Goal: Obtain resource: Download file/media

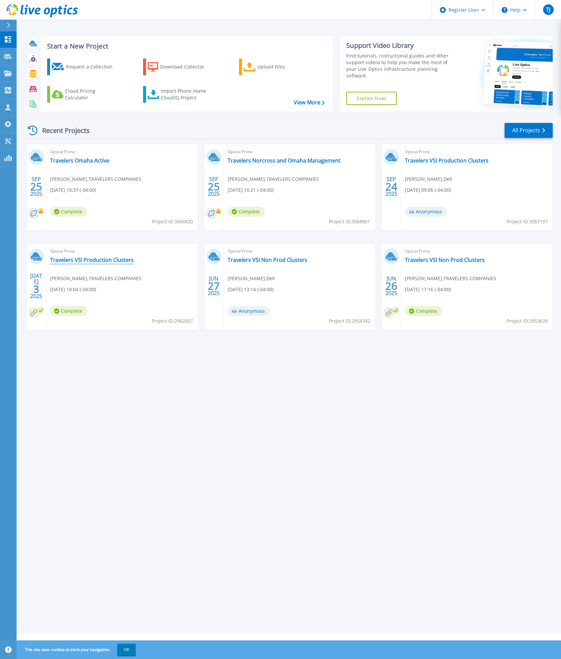
click at [118, 263] on link "Travelers VSI Production Clusters" at bounding box center [92, 259] width 84 height 7
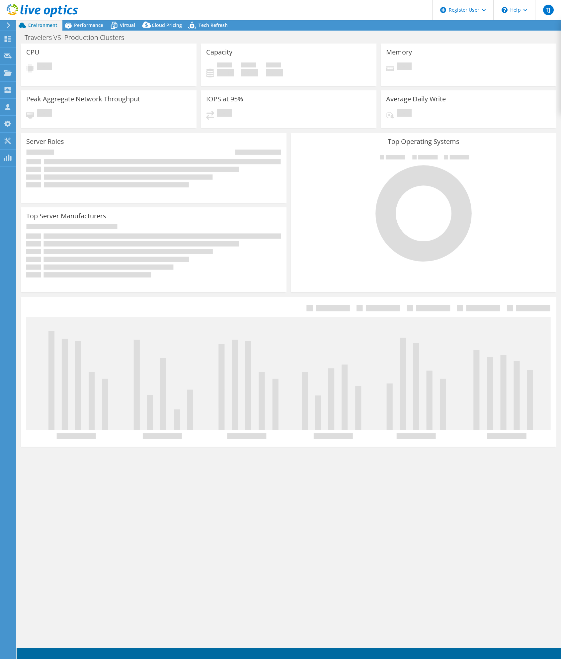
select select "USD"
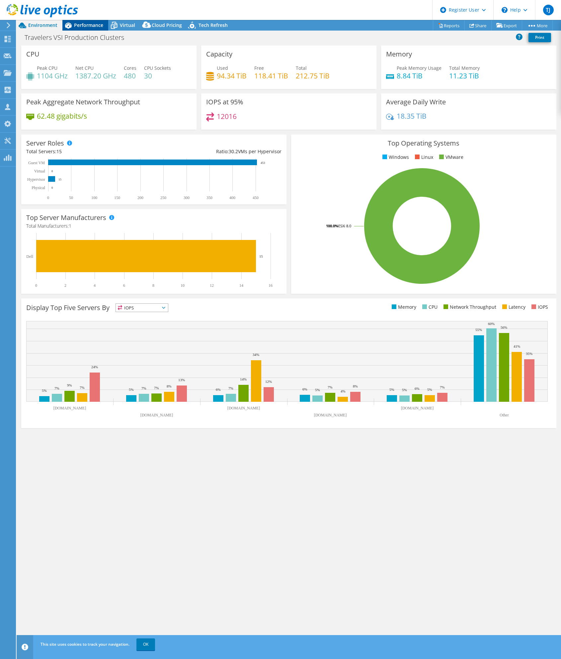
click at [87, 23] on span "Performance" at bounding box center [88, 25] width 29 height 6
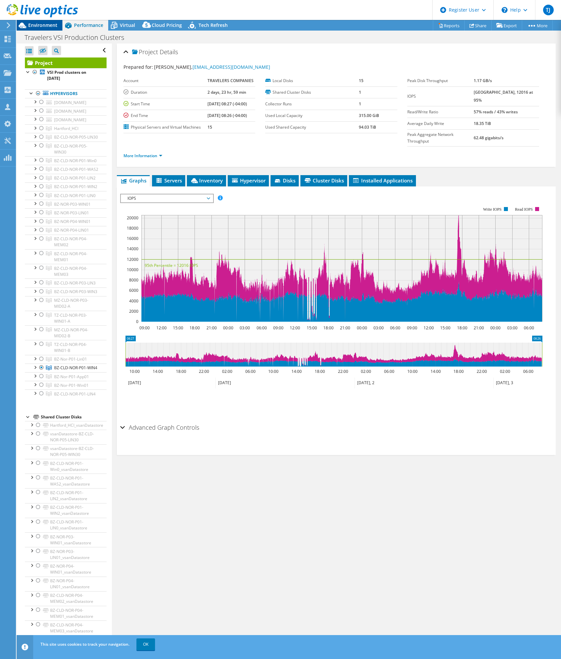
click at [38, 27] on span "Environment" at bounding box center [42, 25] width 29 height 6
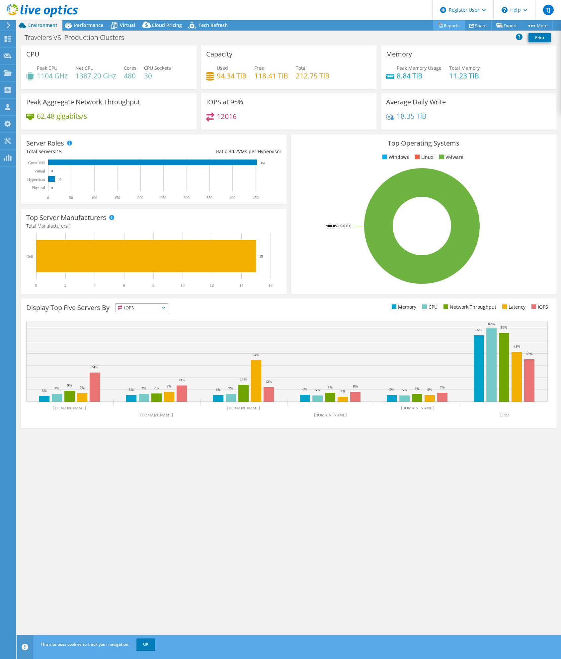
click at [440, 27] on link "Reports" at bounding box center [449, 25] width 32 height 10
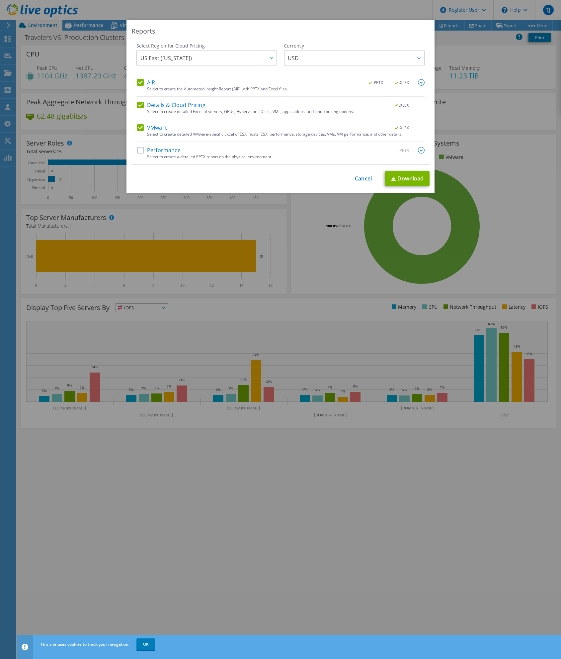
click at [198, 107] on label "Details & Cloud Pricing" at bounding box center [171, 105] width 68 height 7
click at [0, 0] on input "Details & Cloud Pricing" at bounding box center [0, 0] width 0 height 0
click at [401, 178] on link "Download" at bounding box center [407, 178] width 45 height 15
click at [368, 274] on div "Reports Select Region for Cloud Pricing Asia Pacific ([GEOGRAPHIC_DATA]) [GEOGR…" at bounding box center [280, 329] width 561 height 619
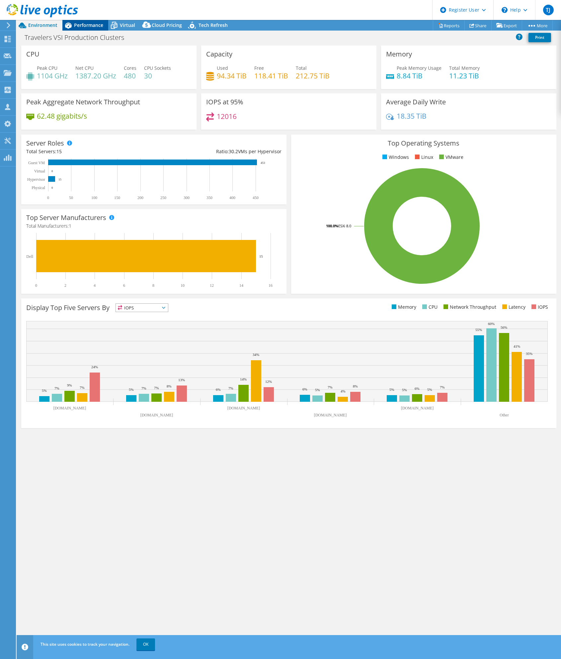
click at [89, 24] on span "Performance" at bounding box center [88, 25] width 29 height 6
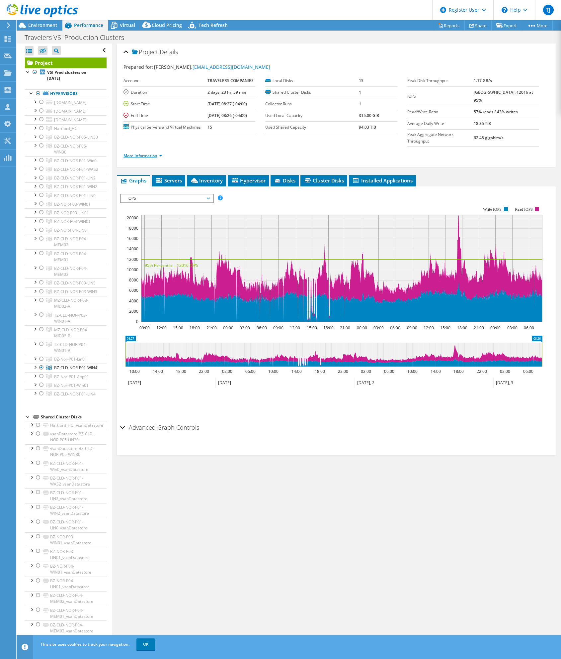
click at [161, 153] on link "More Information" at bounding box center [143, 156] width 39 height 6
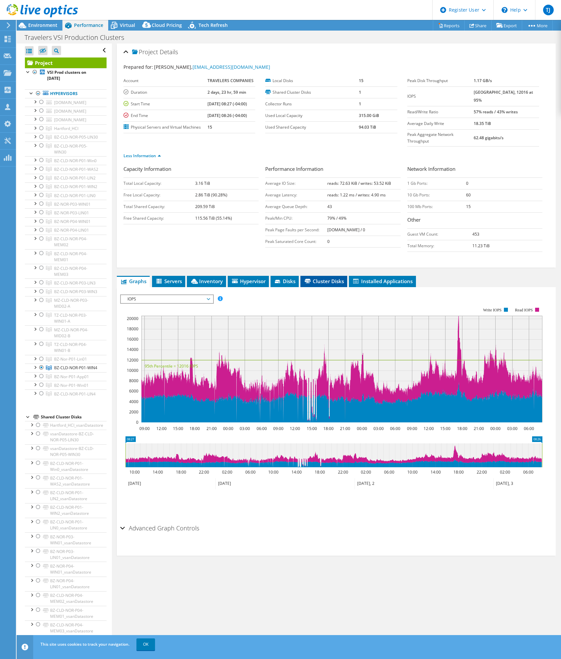
click at [323, 278] on span "Cluster Disks" at bounding box center [324, 281] width 40 height 7
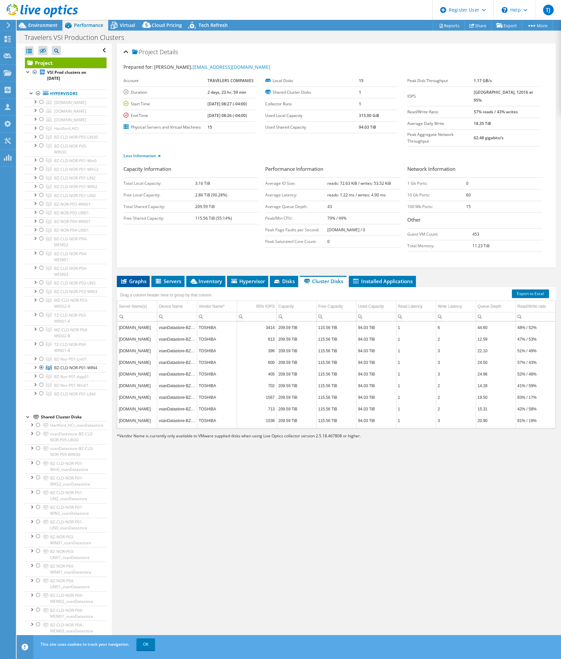
click at [134, 278] on span "Graphs" at bounding box center [133, 281] width 26 height 7
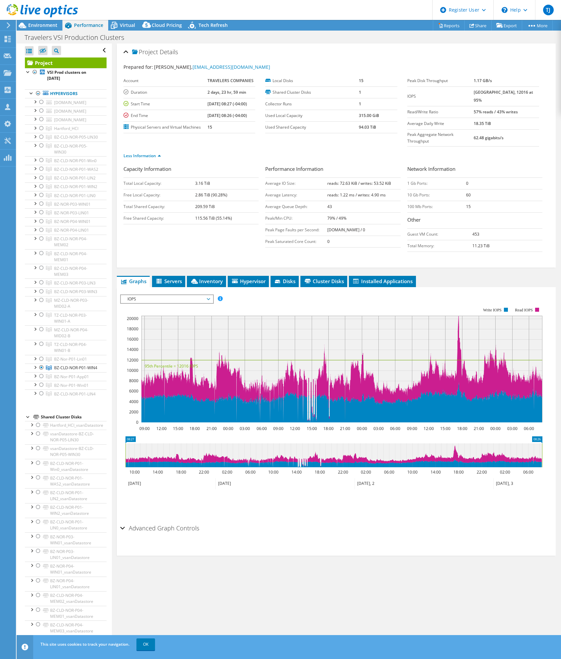
click at [156, 294] on div "IOPS IOPS Disk Throughput IO Size Latency Queue Depth CPU Percentage Memory Pag…" at bounding box center [167, 298] width 94 height 9
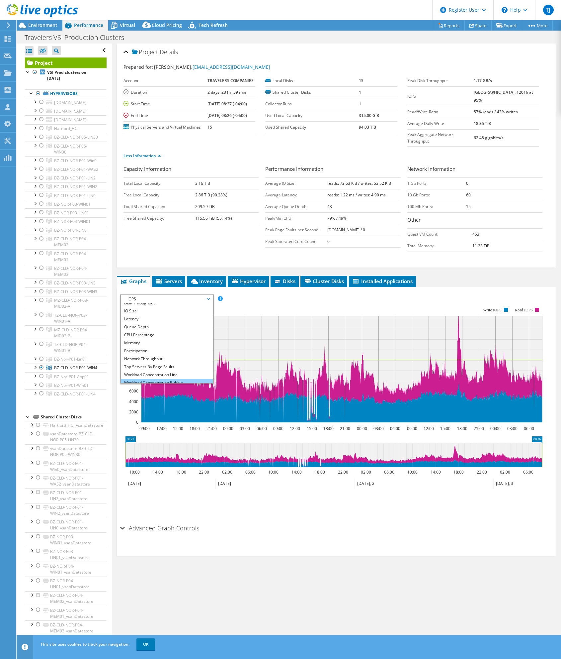
scroll to position [24, 0]
